Goal: Task Accomplishment & Management: Manage account settings

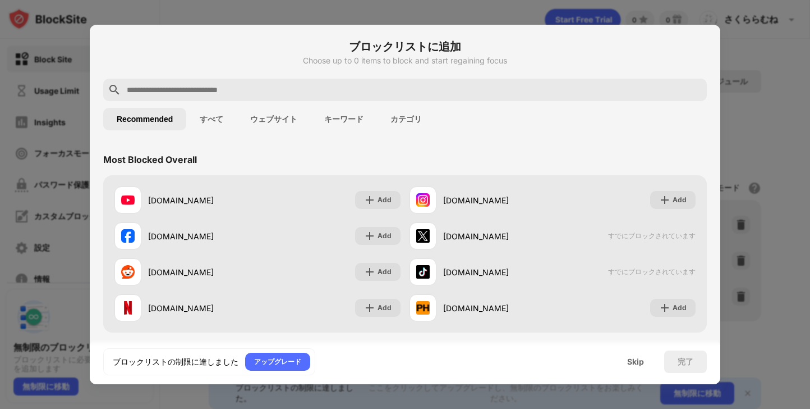
click at [758, 289] on div at bounding box center [405, 204] width 810 height 409
click at [768, 66] on div at bounding box center [405, 204] width 810 height 409
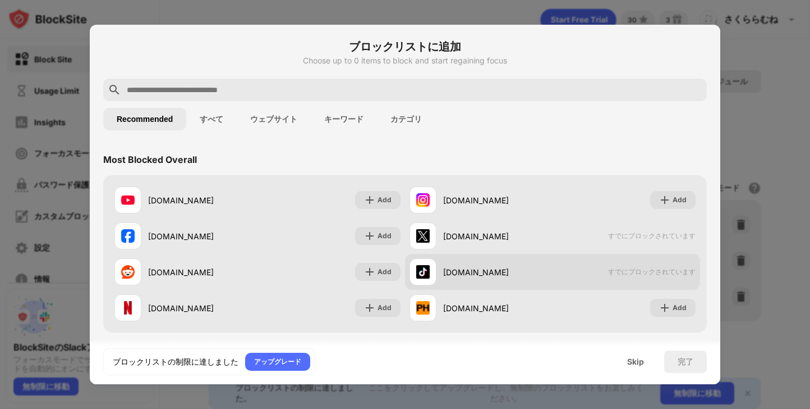
click at [671, 270] on span "すでにブロックされています" at bounding box center [652, 272] width 88 height 10
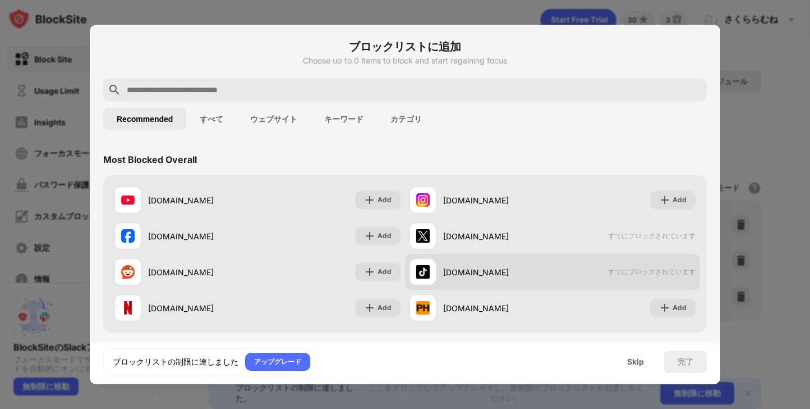
click at [671, 270] on span "すでにブロックされています" at bounding box center [652, 272] width 88 height 10
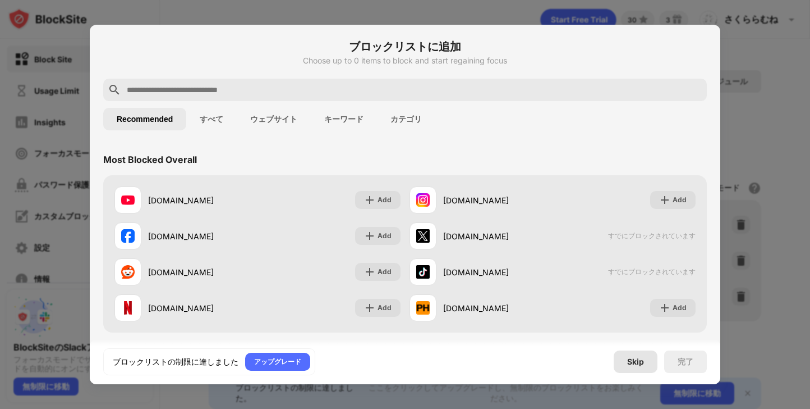
click at [631, 370] on div "Skip" at bounding box center [636, 361] width 44 height 22
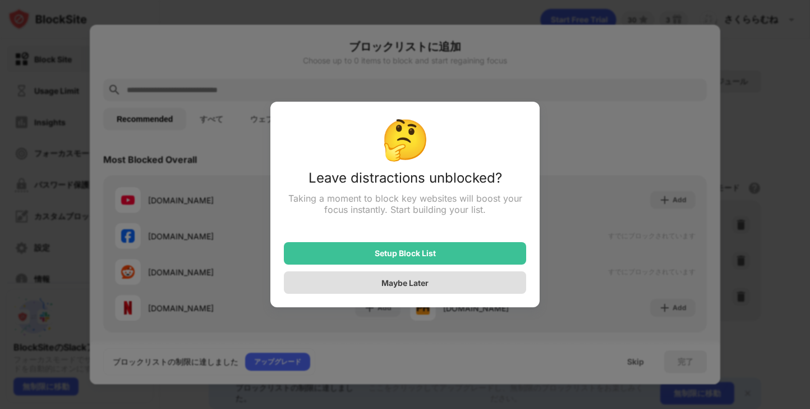
click at [429, 275] on div "Maybe Later" at bounding box center [405, 282] width 242 height 22
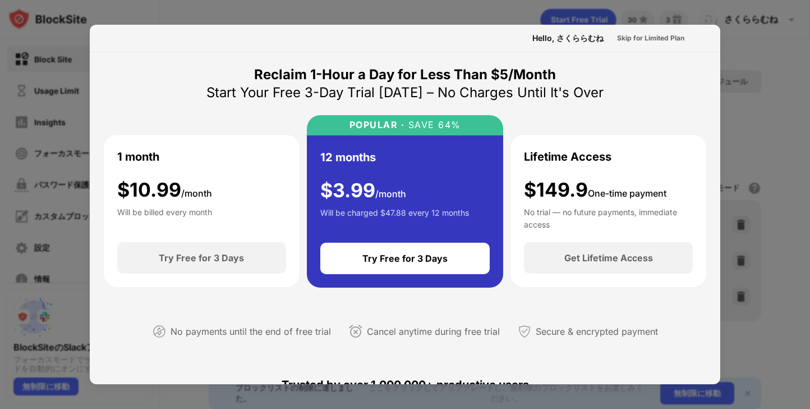
click at [47, 279] on div at bounding box center [405, 204] width 810 height 409
click at [661, 34] on div "Skip for Limited Plan" at bounding box center [650, 38] width 67 height 11
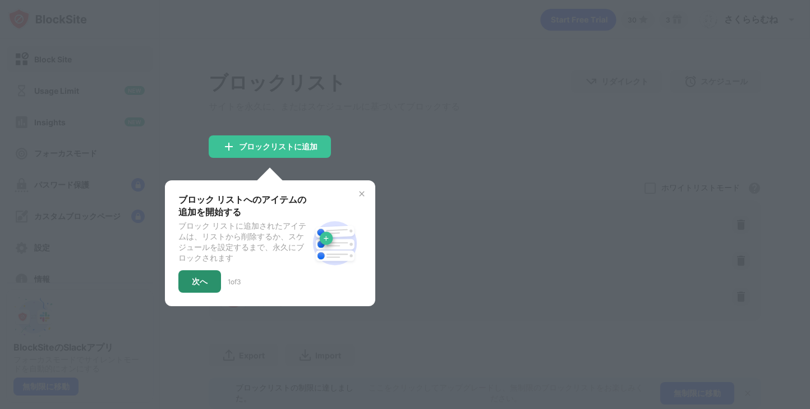
click at [204, 281] on div "次へ" at bounding box center [199, 281] width 43 height 22
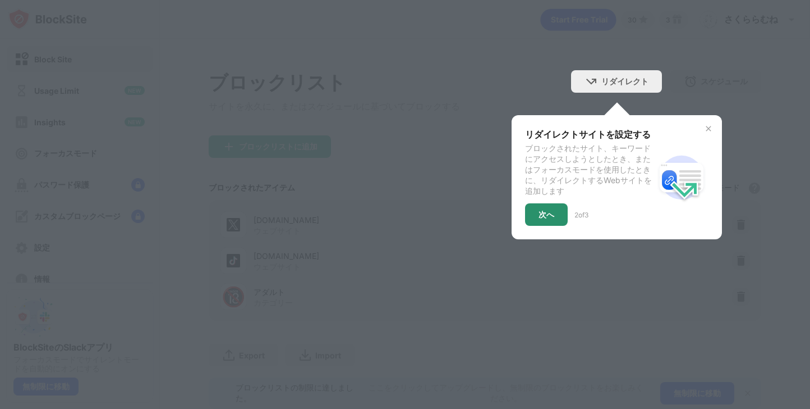
click at [536, 224] on div "次へ" at bounding box center [546, 214] width 43 height 22
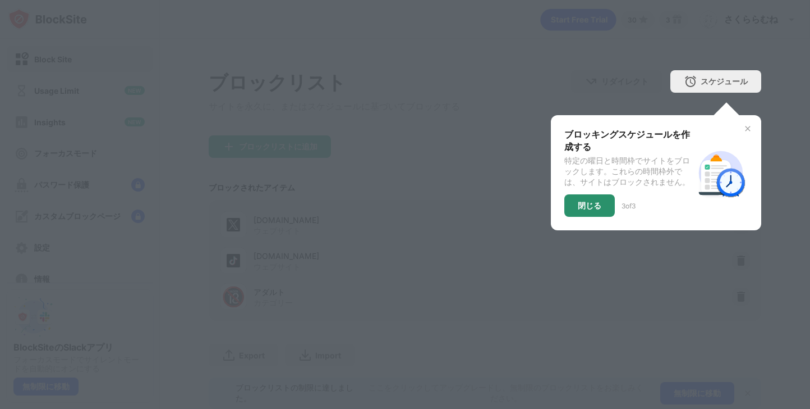
click at [574, 211] on div "閉じる" at bounding box center [590, 205] width 51 height 22
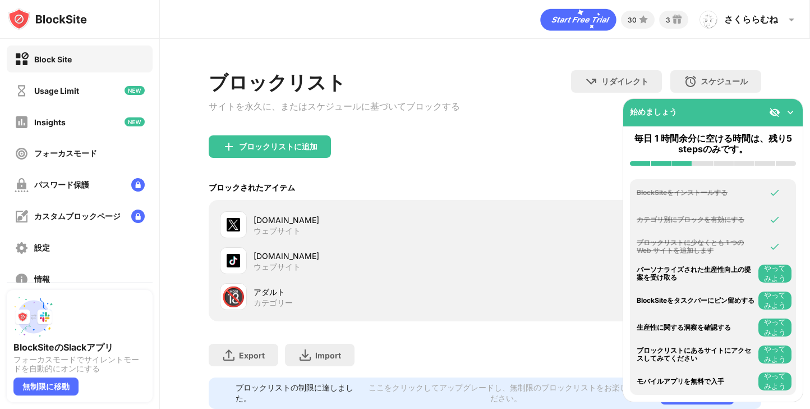
scroll to position [34, 0]
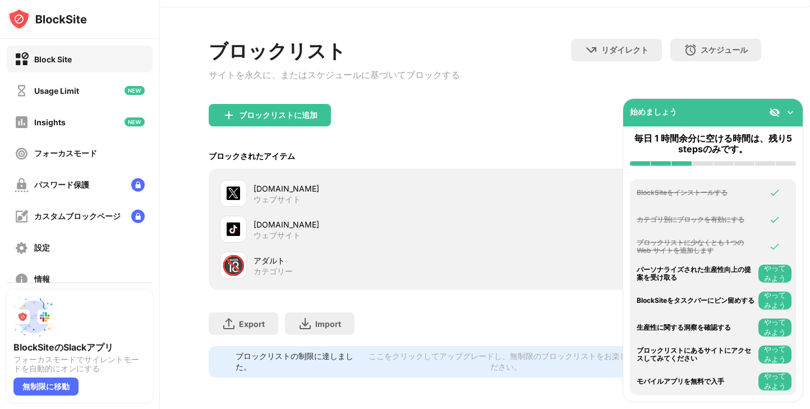
click at [793, 112] on img at bounding box center [790, 112] width 11 height 11
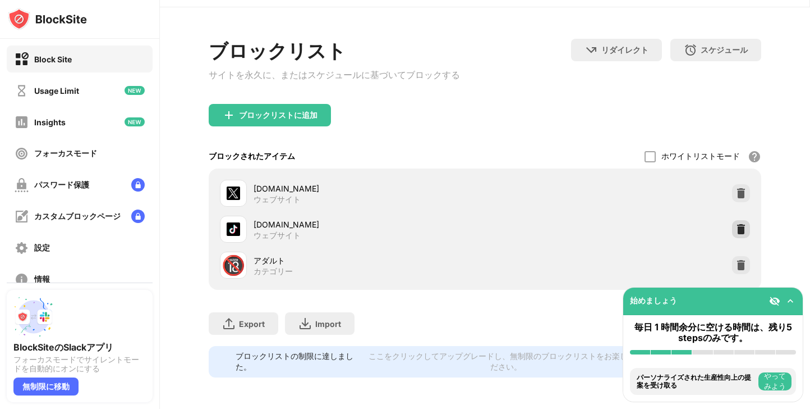
click at [740, 232] on img at bounding box center [741, 228] width 11 height 11
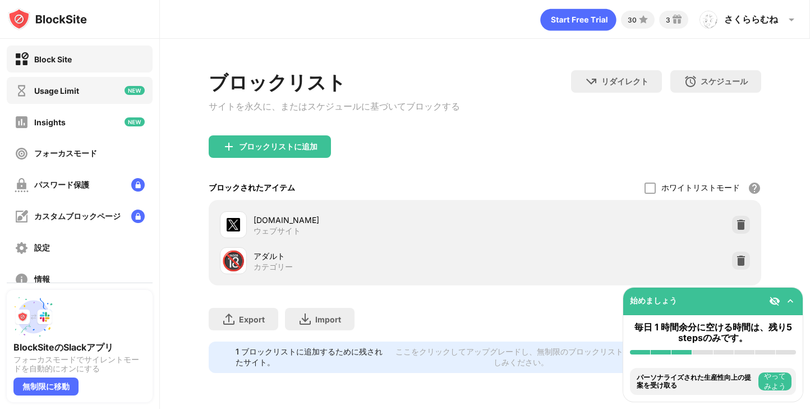
click at [115, 94] on div "Usage Limit" at bounding box center [80, 90] width 146 height 27
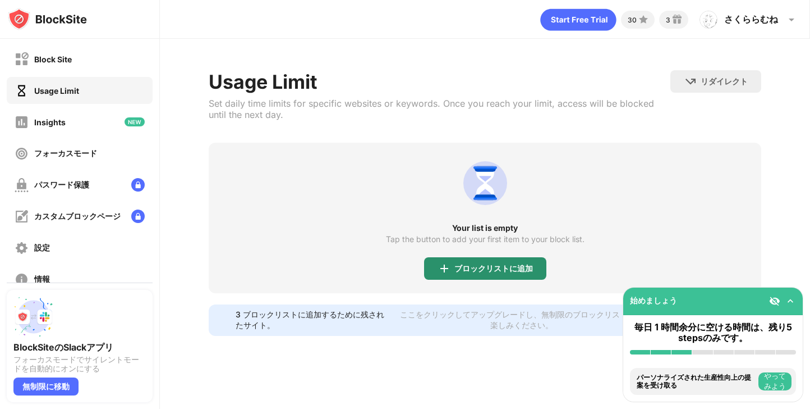
click at [483, 272] on div "ブロックリストに追加" at bounding box center [485, 268] width 122 height 22
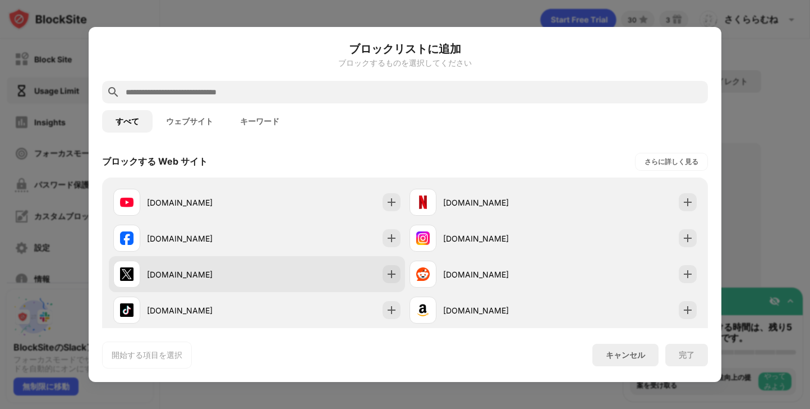
click at [196, 270] on div "x.com" at bounding box center [202, 274] width 110 height 12
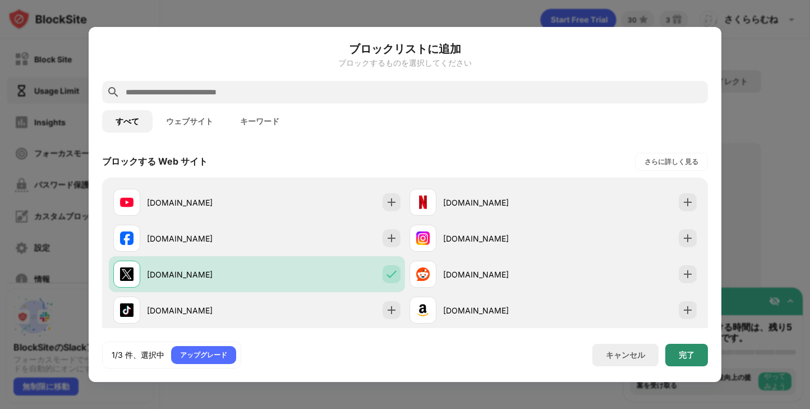
click at [690, 356] on div "完了" at bounding box center [687, 354] width 16 height 9
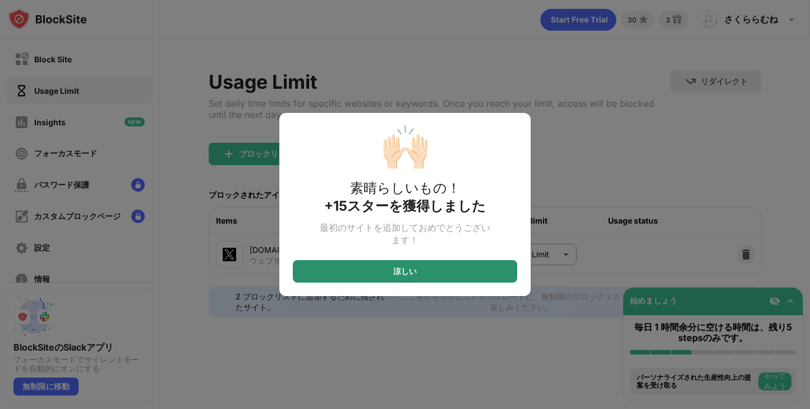
click at [456, 279] on div "涼しい" at bounding box center [405, 271] width 224 height 22
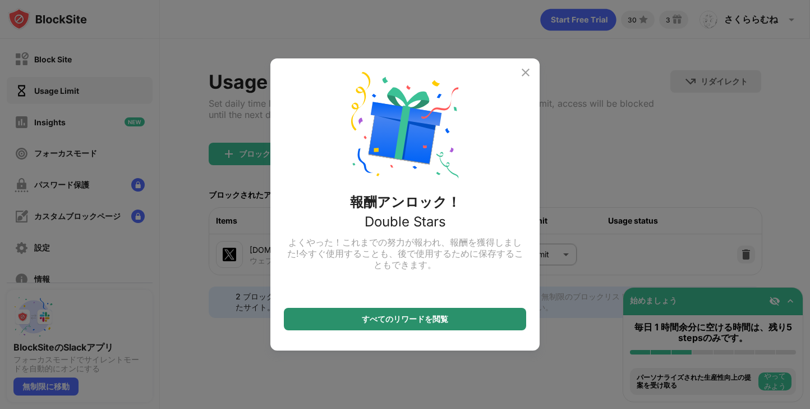
click at [439, 327] on div "すべてのリワードを閲覧" at bounding box center [405, 319] width 242 height 22
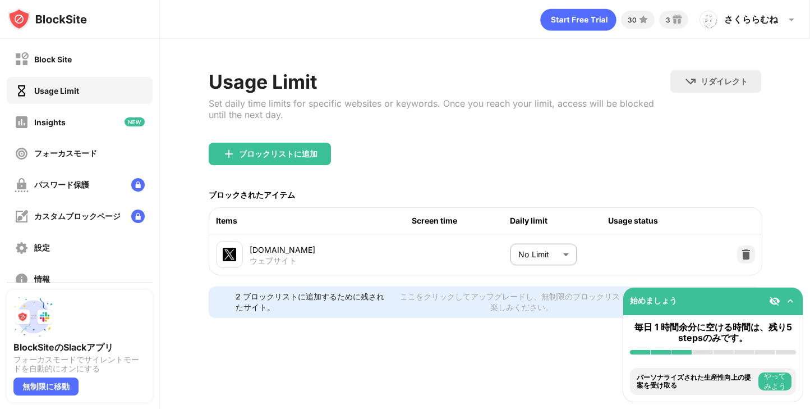
click at [519, 255] on body "Block Site Usage Limit Insights フォーカスモード パスワード保護 カスタムブロックページ 設定 情報 ブロッキング 他のデバイ…" at bounding box center [405, 204] width 810 height 409
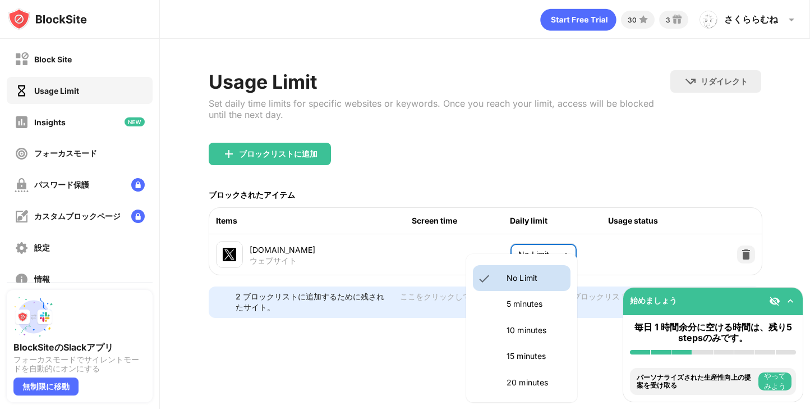
click at [510, 324] on p "10 minutes" at bounding box center [535, 330] width 57 height 12
type input "**"
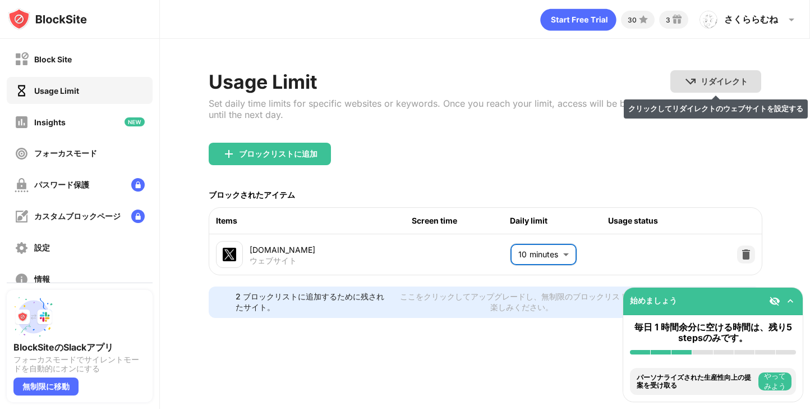
click at [684, 78] on div "リダイレクト クリックしてリダイレクトのウェブサイトを設定する" at bounding box center [716, 81] width 91 height 22
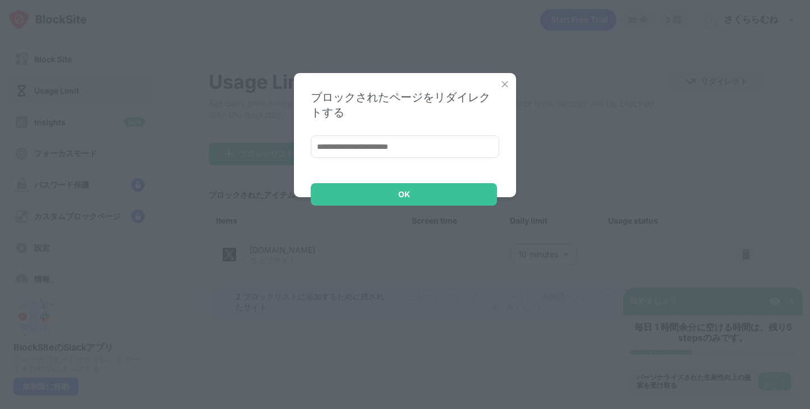
click at [498, 84] on div "ブロックされたページをリダイレクトする OK" at bounding box center [405, 135] width 222 height 124
click at [508, 86] on img at bounding box center [504, 84] width 11 height 11
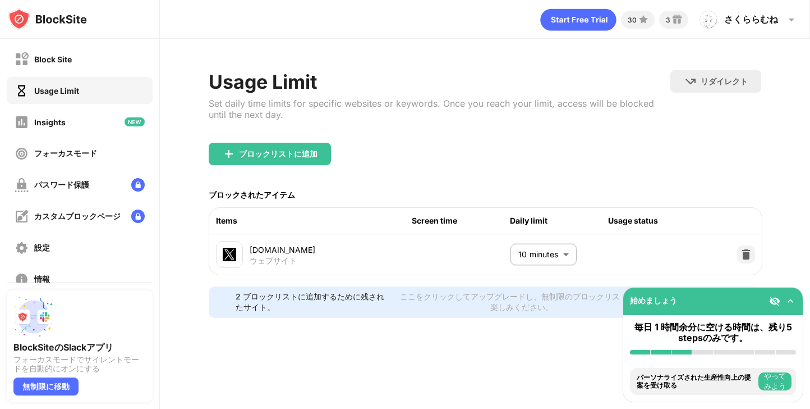
click at [776, 304] on img at bounding box center [774, 300] width 11 height 11
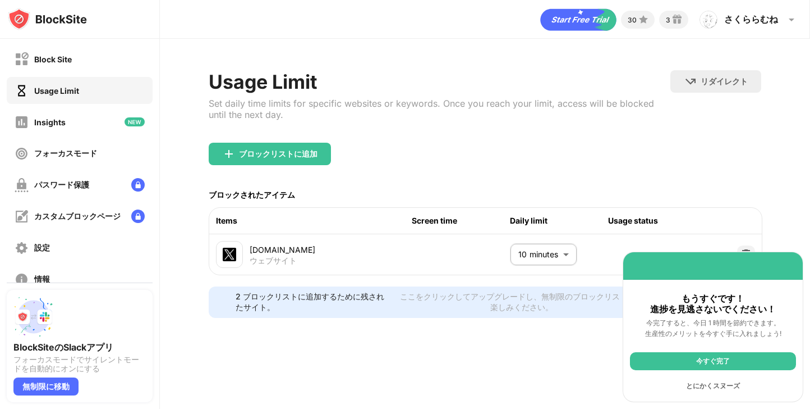
click at [726, 357] on div "今すぐ完了" at bounding box center [713, 361] width 166 height 18
